Goal: Find specific page/section: Find specific page/section

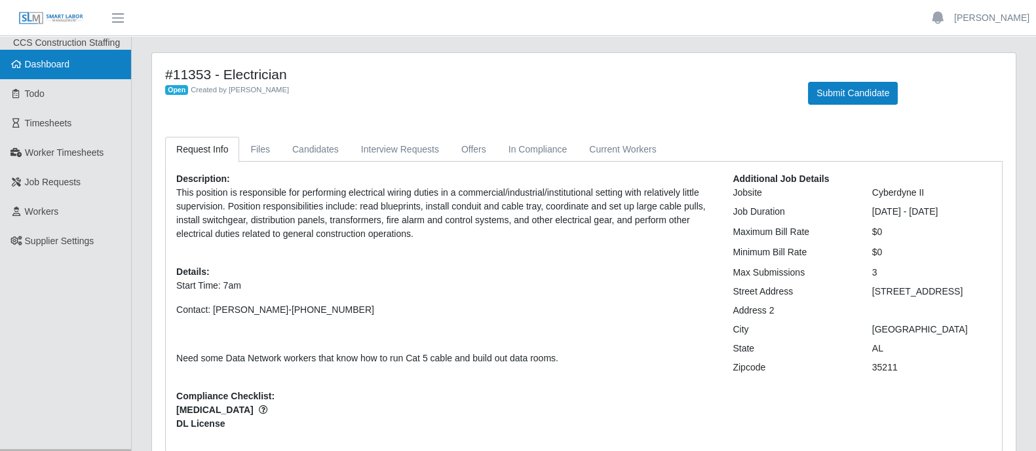
click at [82, 69] on link "Dashboard" at bounding box center [65, 64] width 131 height 29
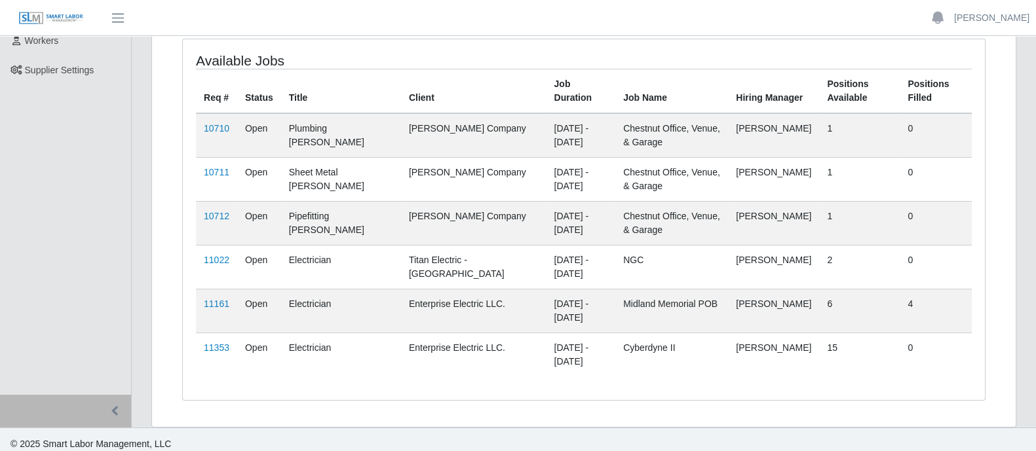
scroll to position [177, 0]
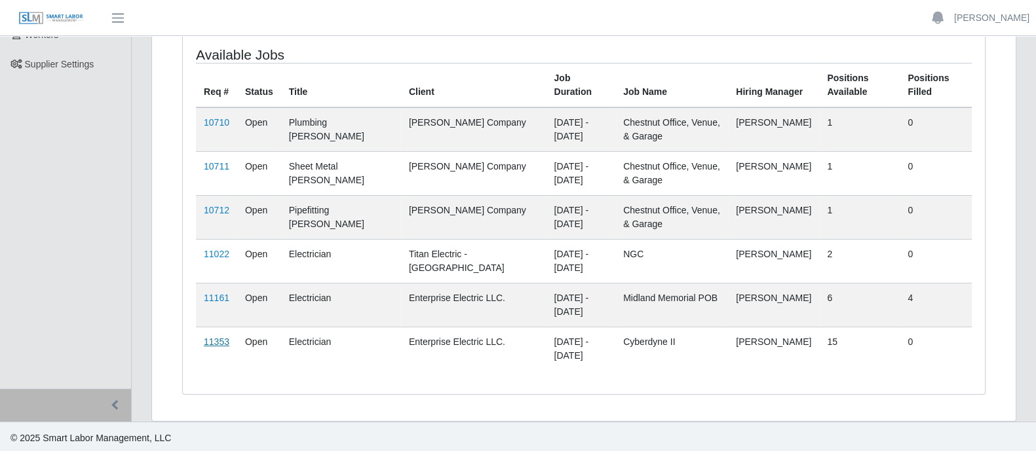
click at [215, 337] on link "11353" at bounding box center [217, 342] width 26 height 10
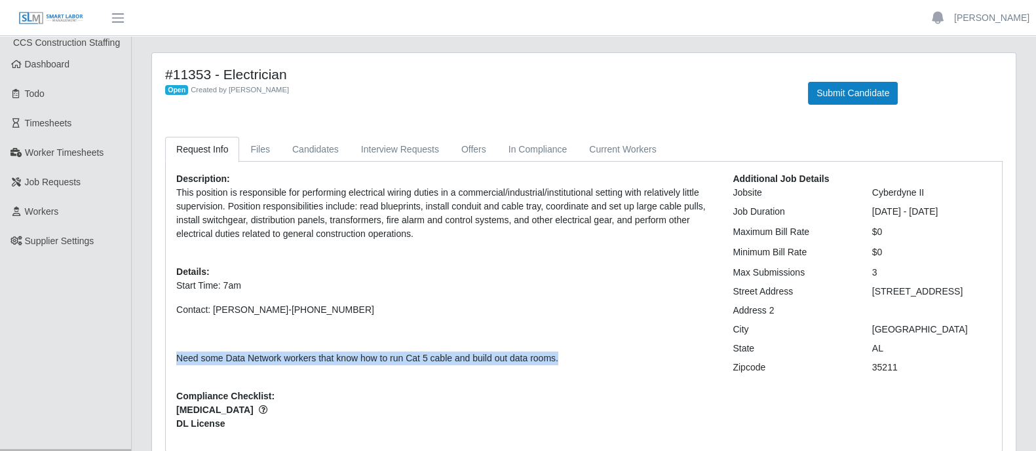
drag, startPoint x: 573, startPoint y: 358, endPoint x: 175, endPoint y: 360, distance: 398.4
click at [175, 360] on div "Description: This position is responsible for performing electrical wiring duti…" at bounding box center [444, 306] width 556 height 269
copy p "Need some Data Network workers that know how to run Cat 5 cable and build out d…"
click at [43, 69] on span "Dashboard" at bounding box center [47, 64] width 45 height 10
